Goal: Check status: Check status

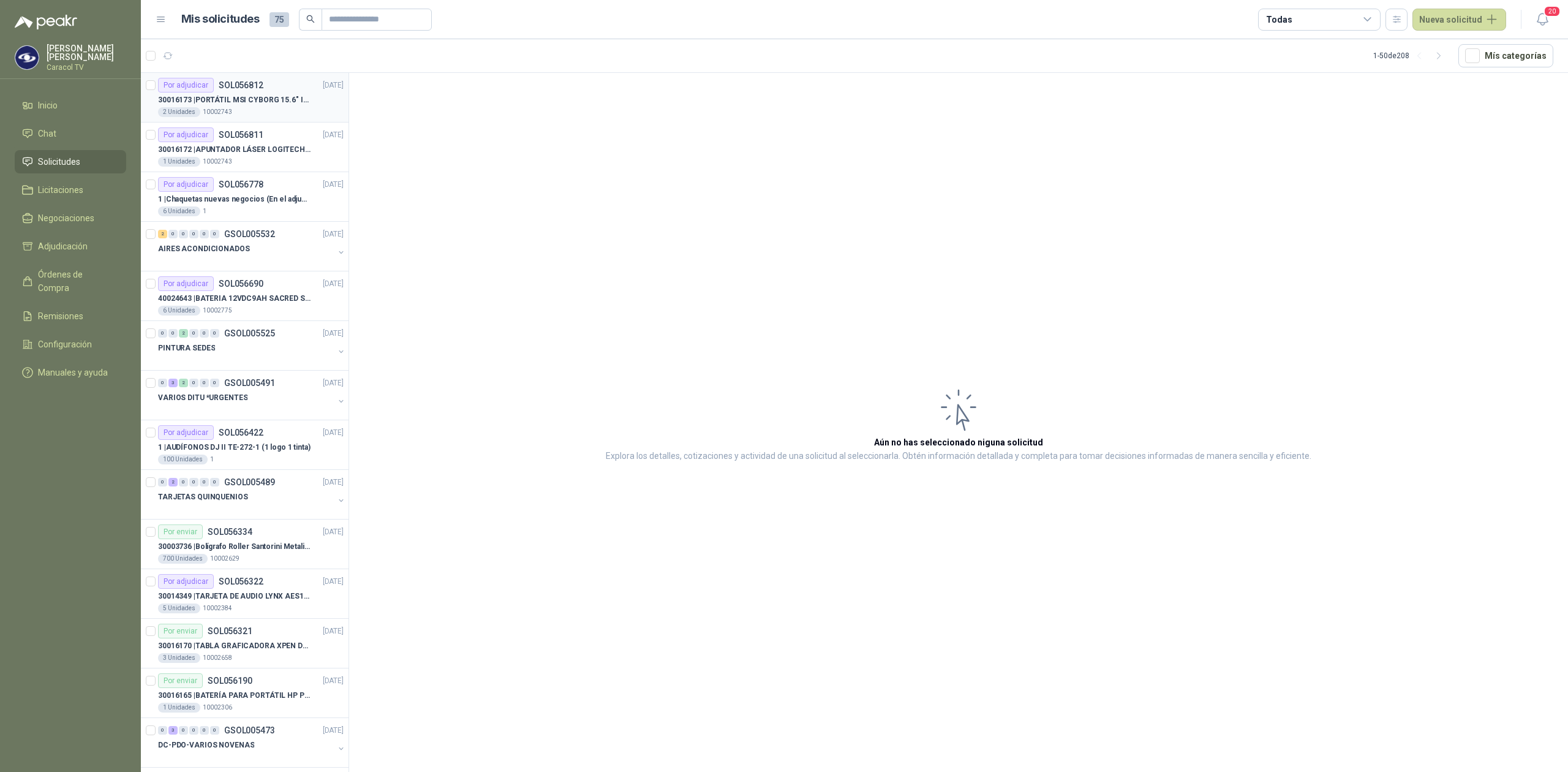
click at [239, 109] on div "2 Unidades 10002743" at bounding box center [250, 112] width 186 height 10
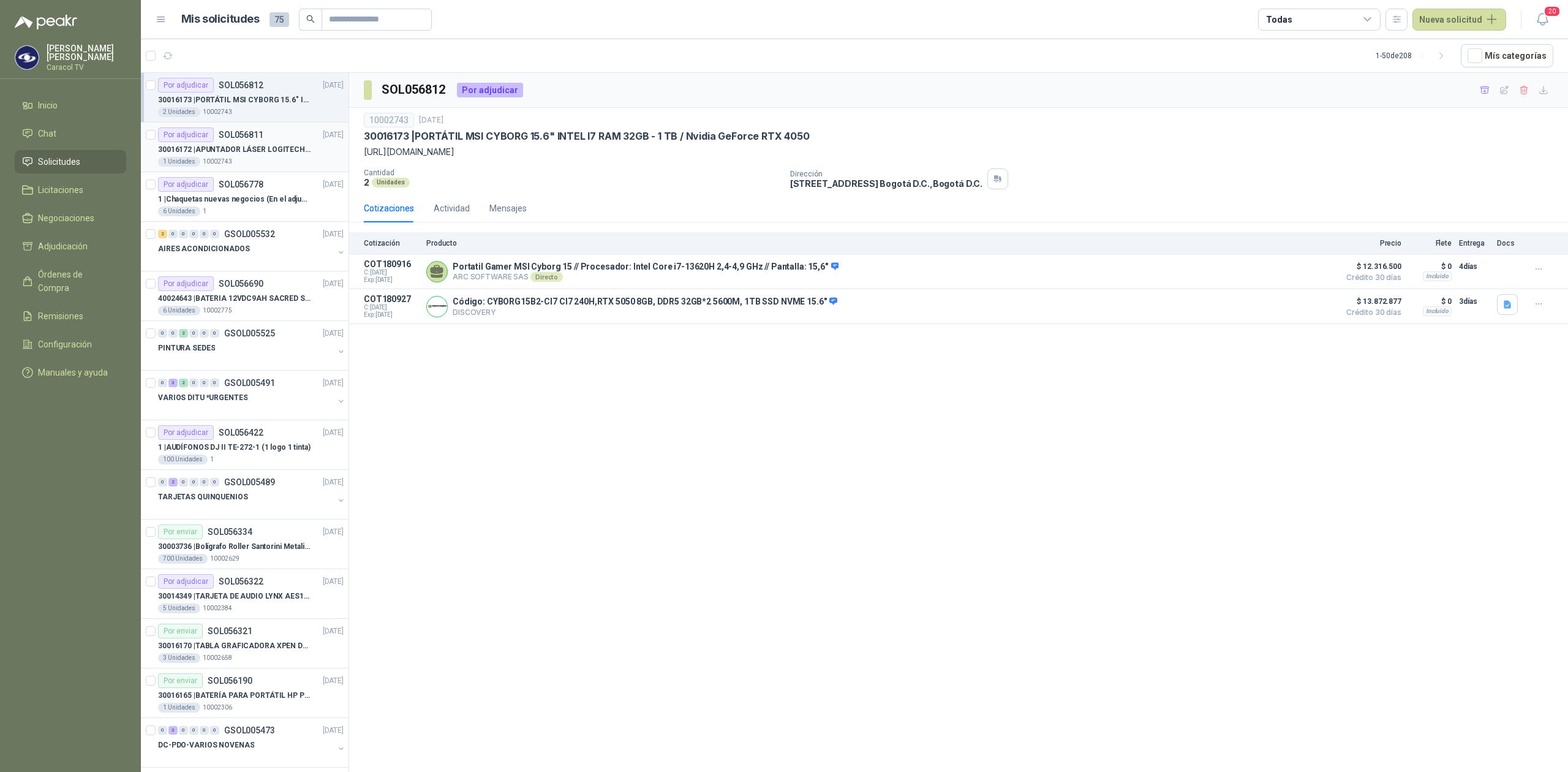
click at [255, 138] on p "SOL056811" at bounding box center [240, 134] width 45 height 9
